Goal: Information Seeking & Learning: Check status

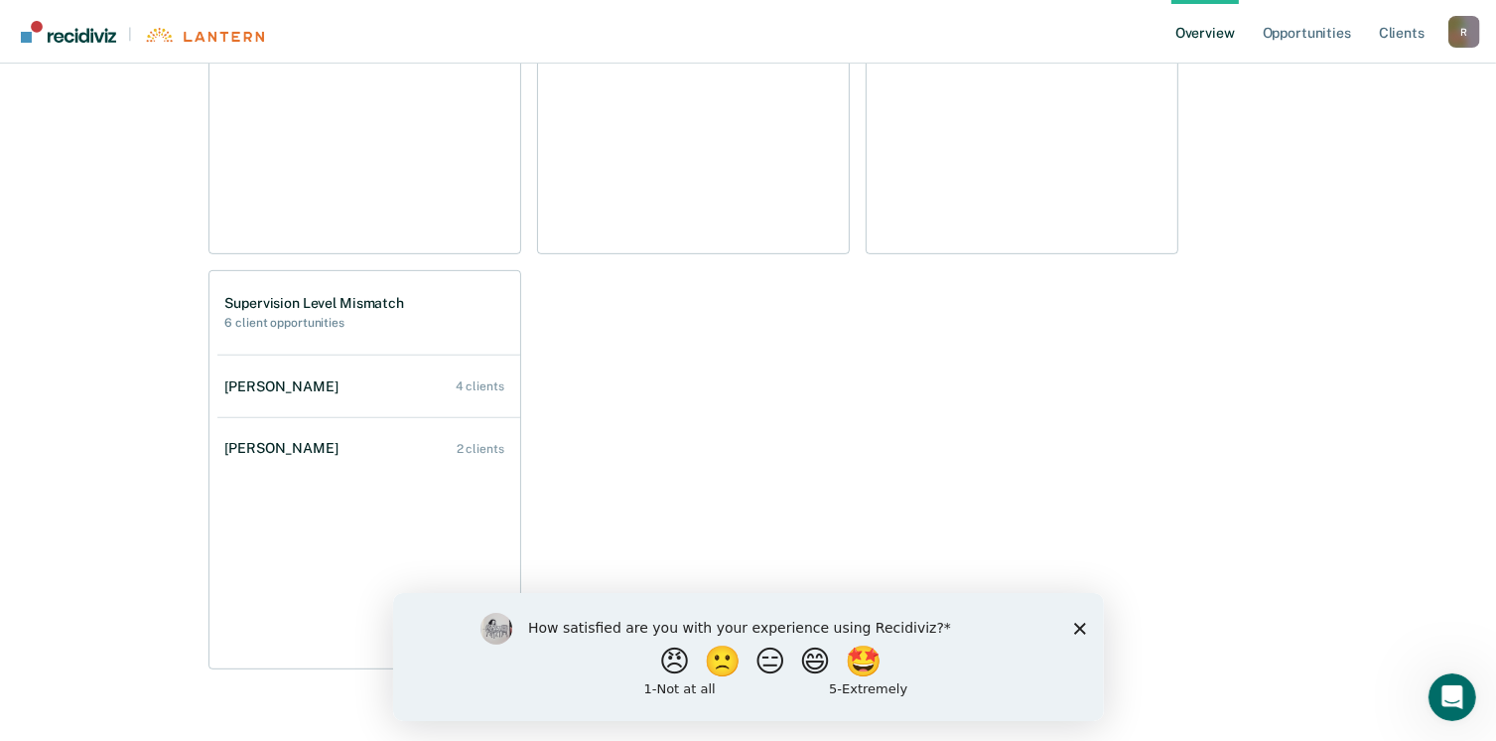
scroll to position [780, 0]
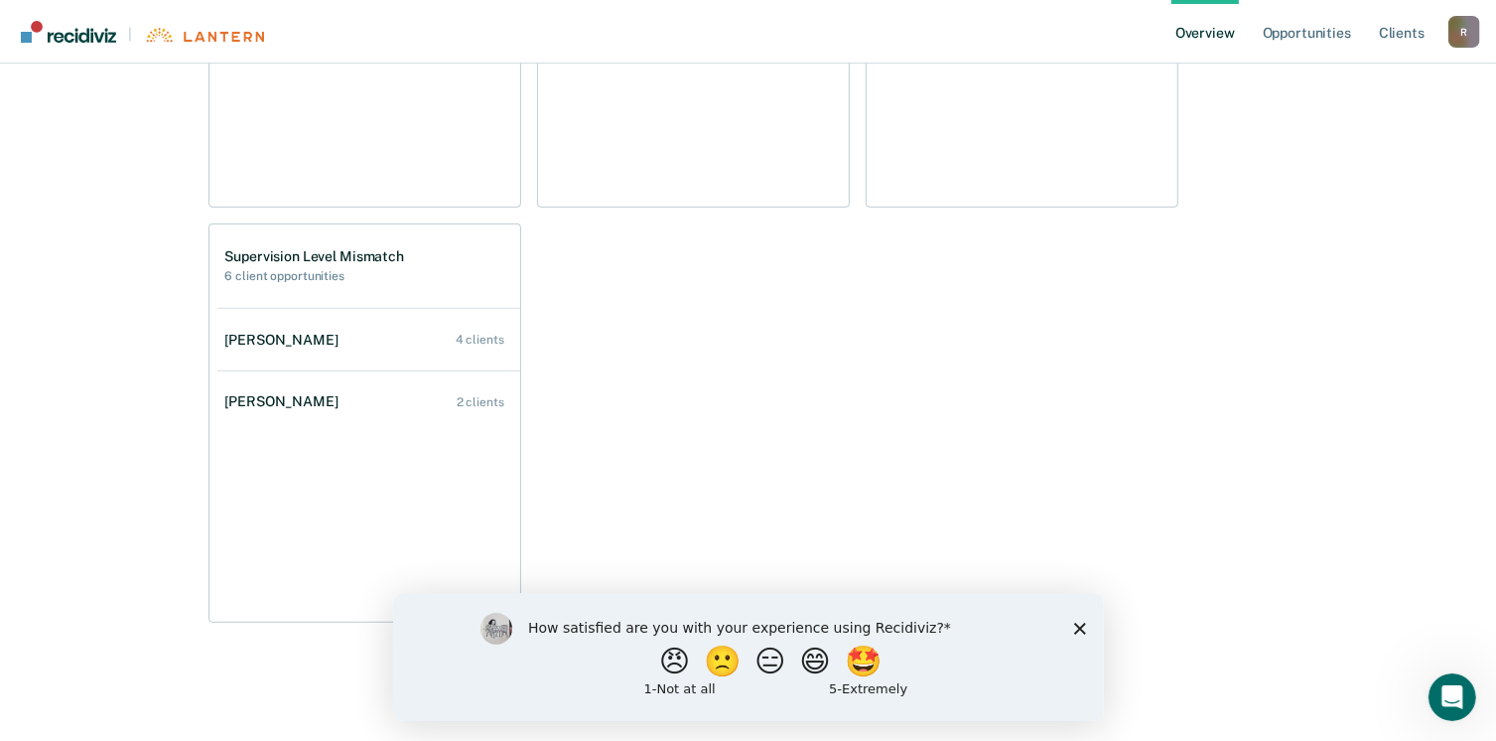
drag, startPoint x: 210, startPoint y: 168, endPoint x: 1284, endPoint y: 709, distance: 1203.0
click at [1284, 709] on main "[PERSON_NAME] Overview Region : 10 - WEST Team : 3 Agents Outcomes Measure your…" at bounding box center [748, 13] width 1496 height 1458
drag, startPoint x: 540, startPoint y: 450, endPoint x: 671, endPoint y: 294, distance: 203.7
click at [671, 294] on div "Classification Review 1 client opportunities [PERSON_NAME] 1 client Early Disch…" at bounding box center [749, 215] width 1080 height 814
drag, startPoint x: 671, startPoint y: 294, endPoint x: 659, endPoint y: 306, distance: 16.9
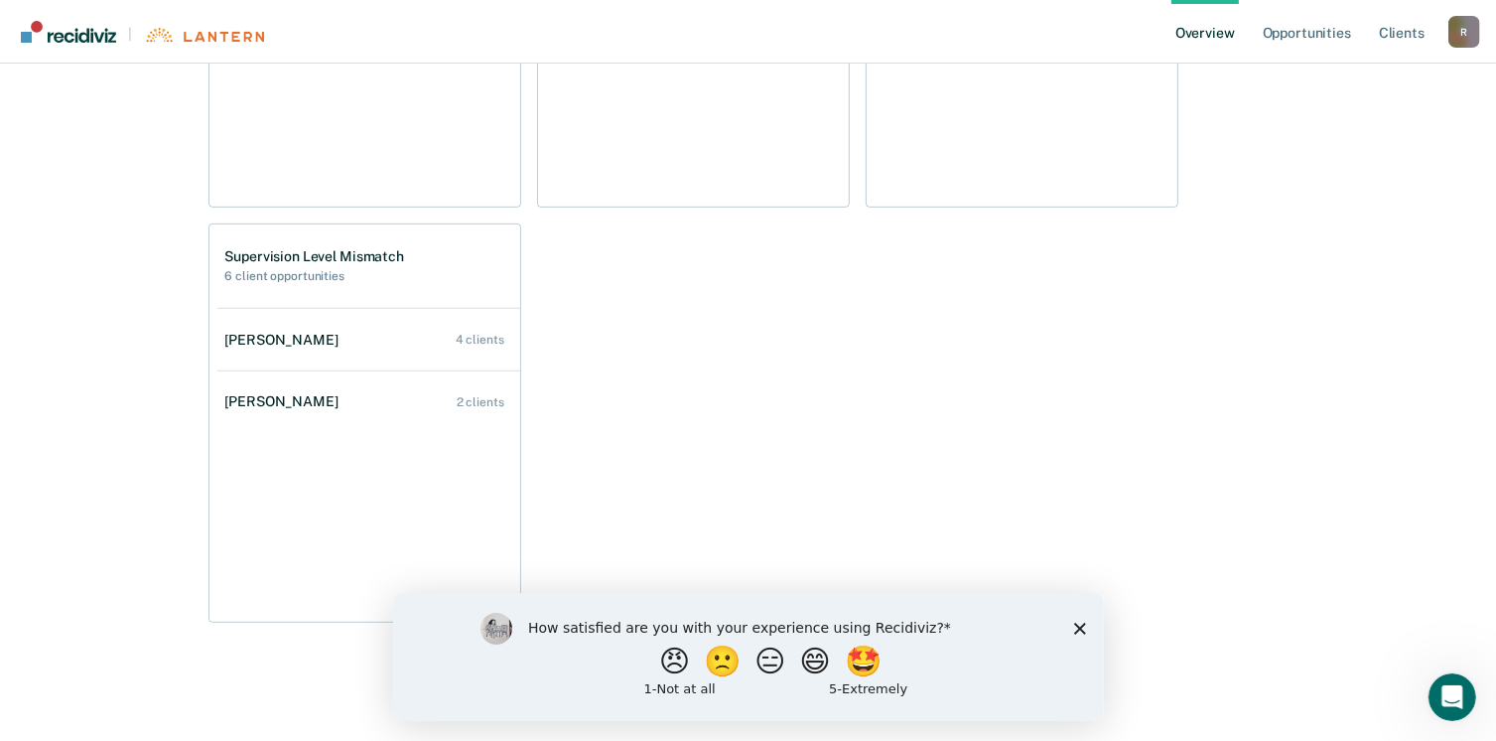
click at [659, 306] on div "Classification Review 1 client opportunities [PERSON_NAME] 1 client Early Disch…" at bounding box center [749, 215] width 1080 height 814
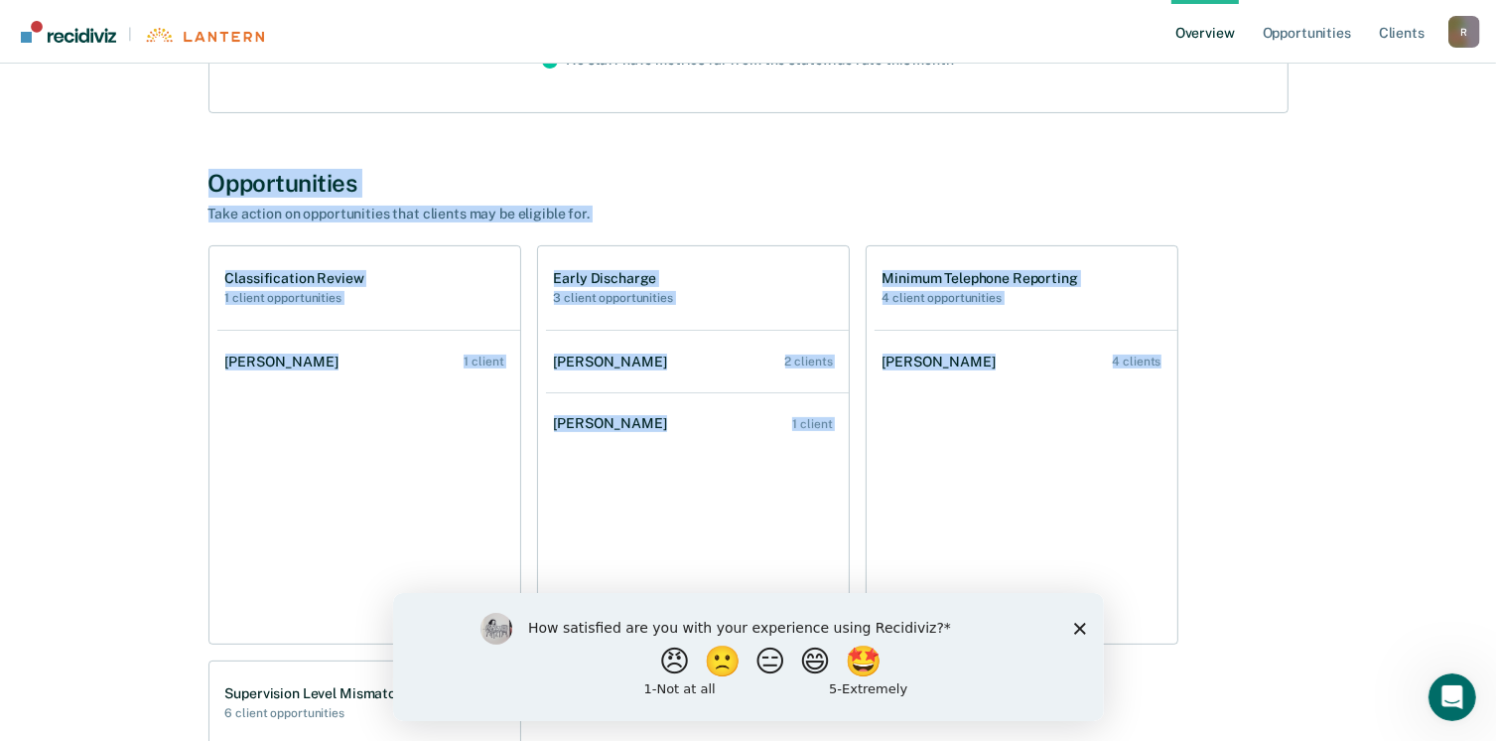
scroll to position [296, 0]
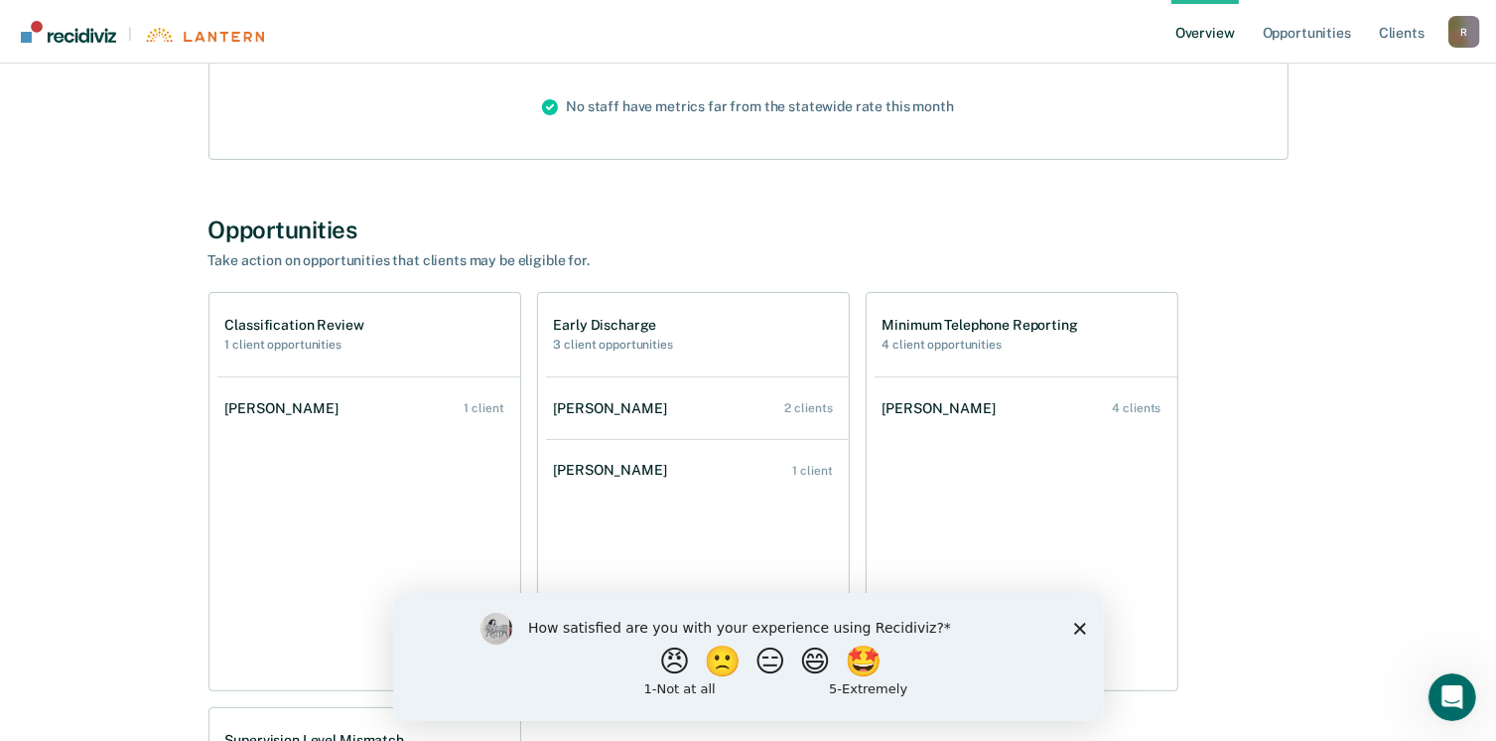
click at [998, 243] on div "Opportunities Take action on opportunities that clients may be eligible for." at bounding box center [749, 242] width 1080 height 54
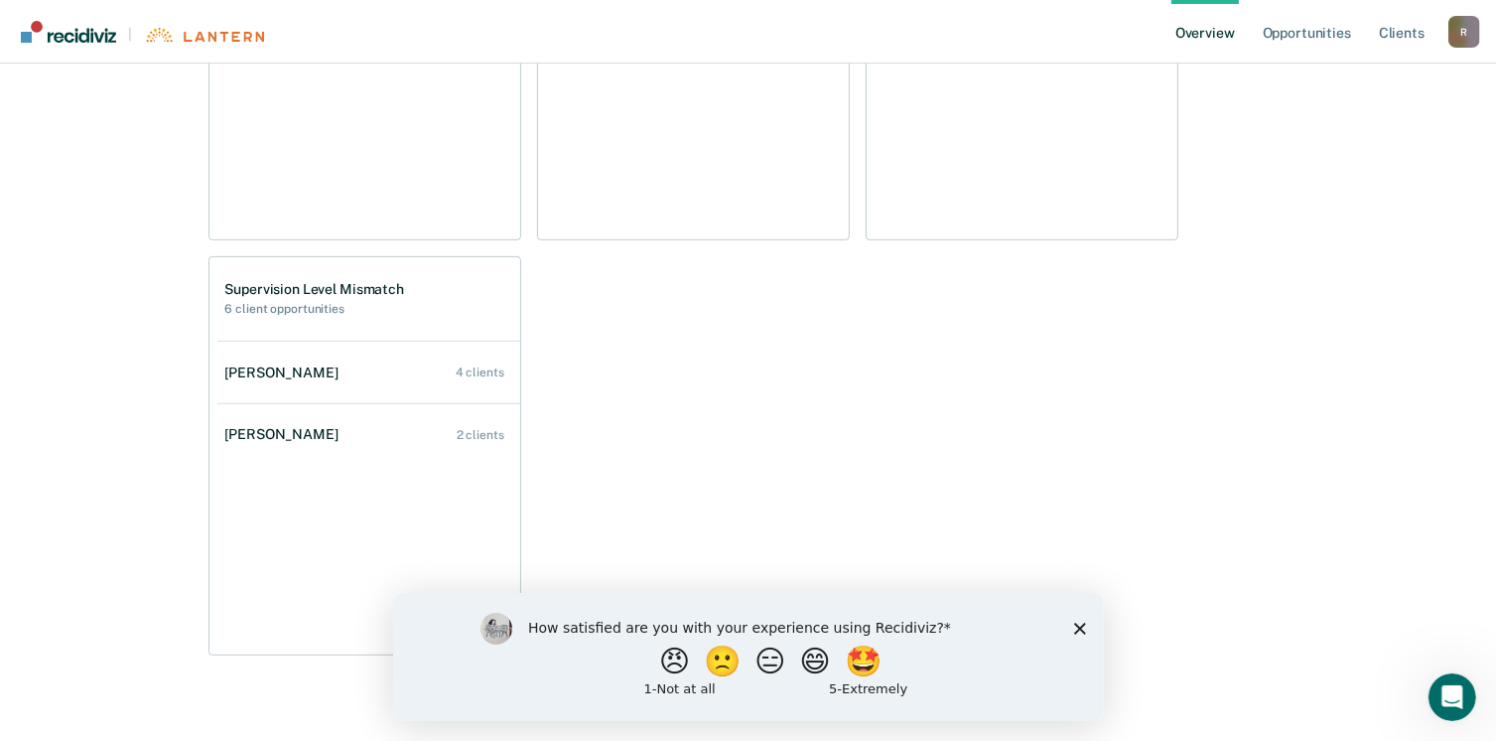
scroll to position [780, 0]
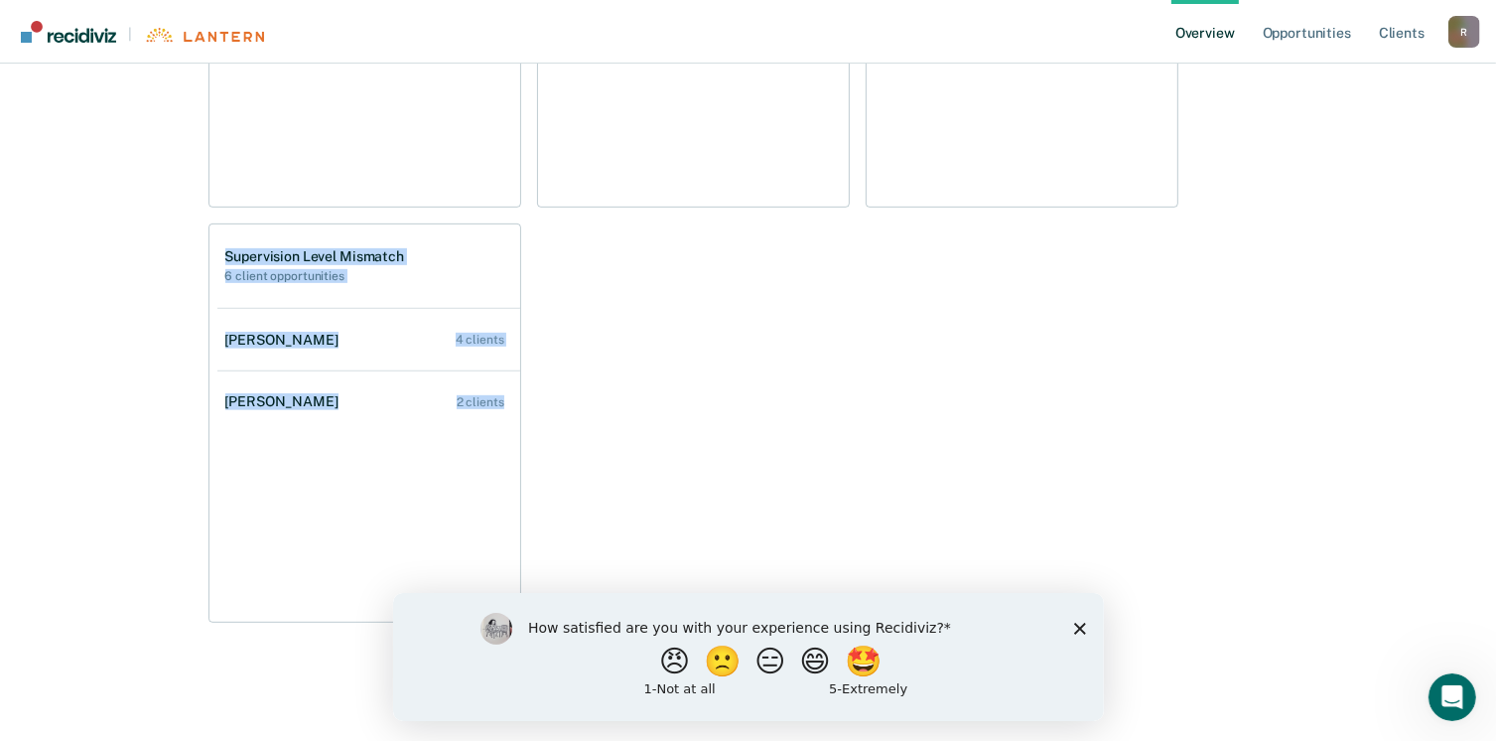
drag, startPoint x: 213, startPoint y: 224, endPoint x: 537, endPoint y: 419, distance: 377.7
click at [537, 419] on div "Opportunities Take action on opportunities that clients may be eligible for. Cl…" at bounding box center [749, 178] width 1080 height 892
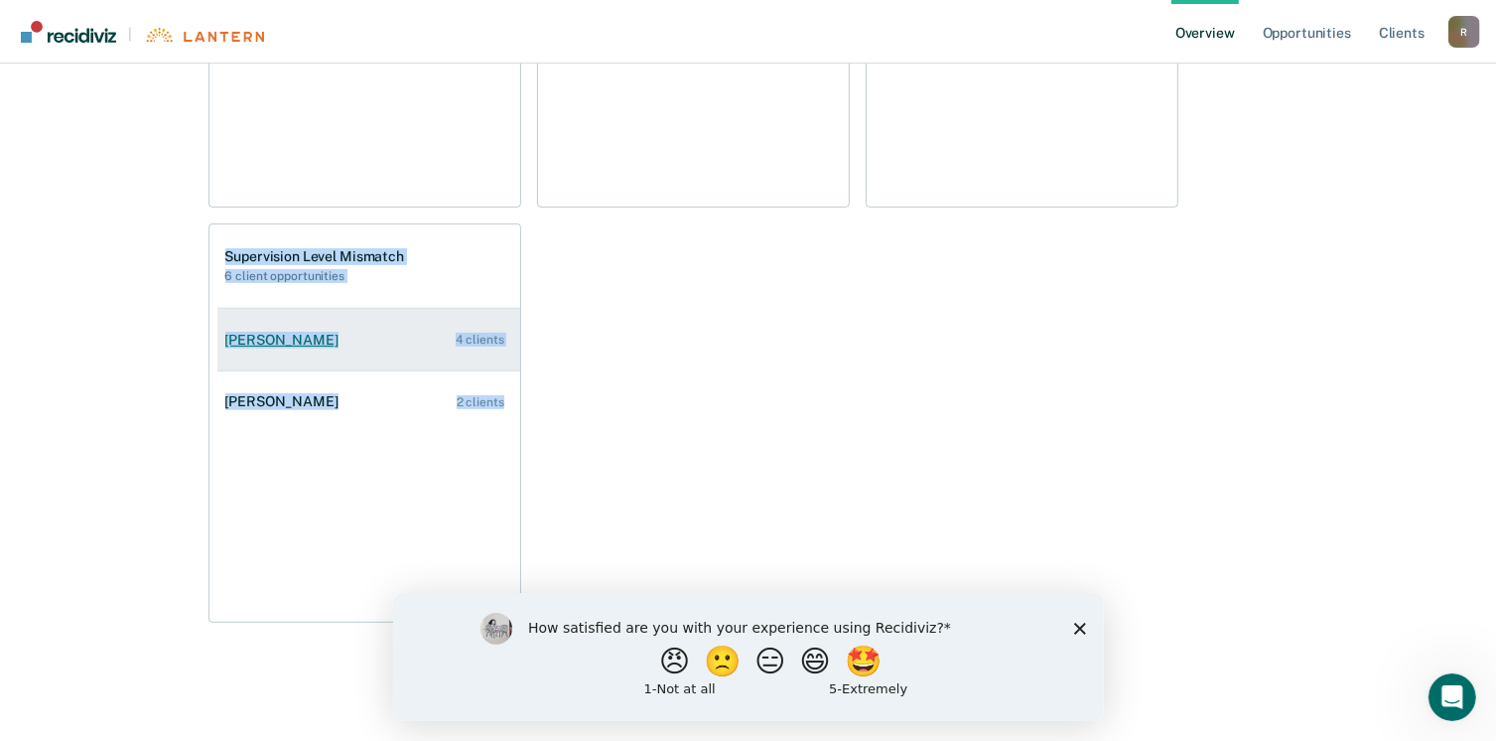
drag, startPoint x: 537, startPoint y: 419, endPoint x: 395, endPoint y: 341, distance: 162.2
copy div "Opportunities Take action on opportunities that clients may be eligible for. Cl…"
